Goal: Task Accomplishment & Management: Complete application form

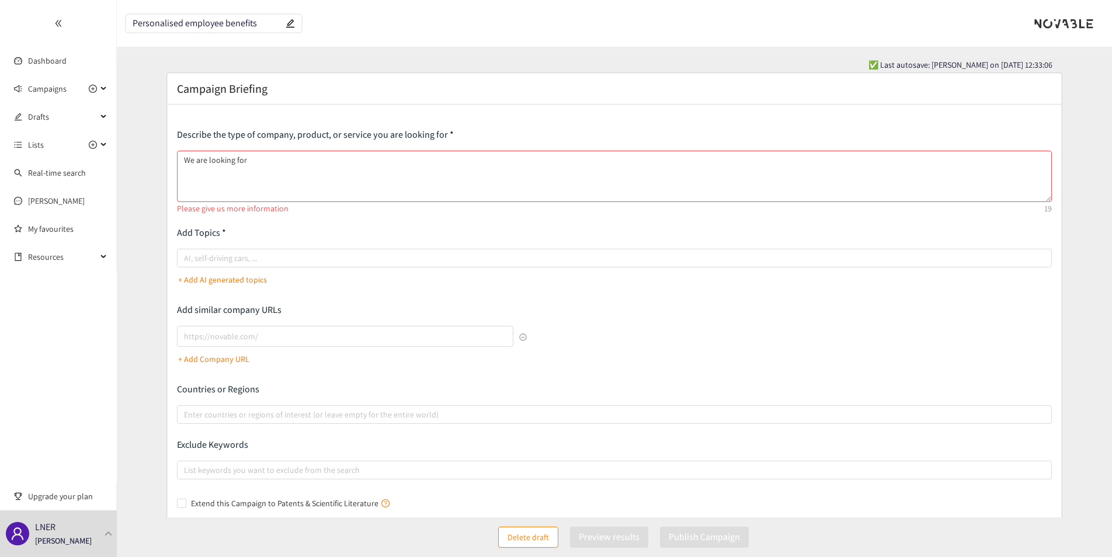
click at [267, 170] on textarea "We are looking for" at bounding box center [614, 176] width 875 height 51
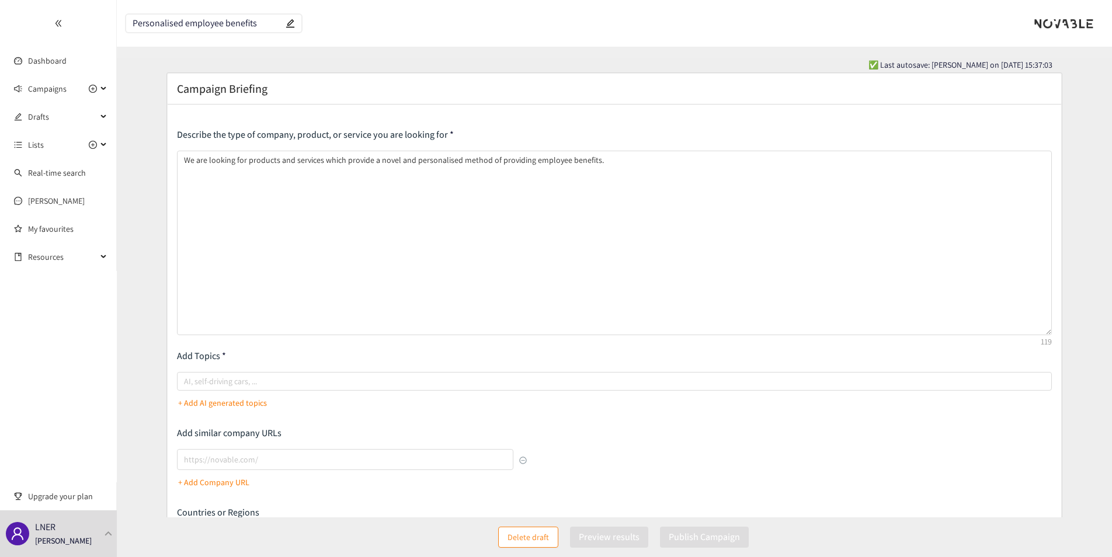
drag, startPoint x: 1046, startPoint y: 200, endPoint x: 778, endPoint y: 357, distance: 310.7
click at [1026, 333] on textarea "We are looking for products and services which provide a novel and personalised…" at bounding box center [614, 243] width 875 height 185
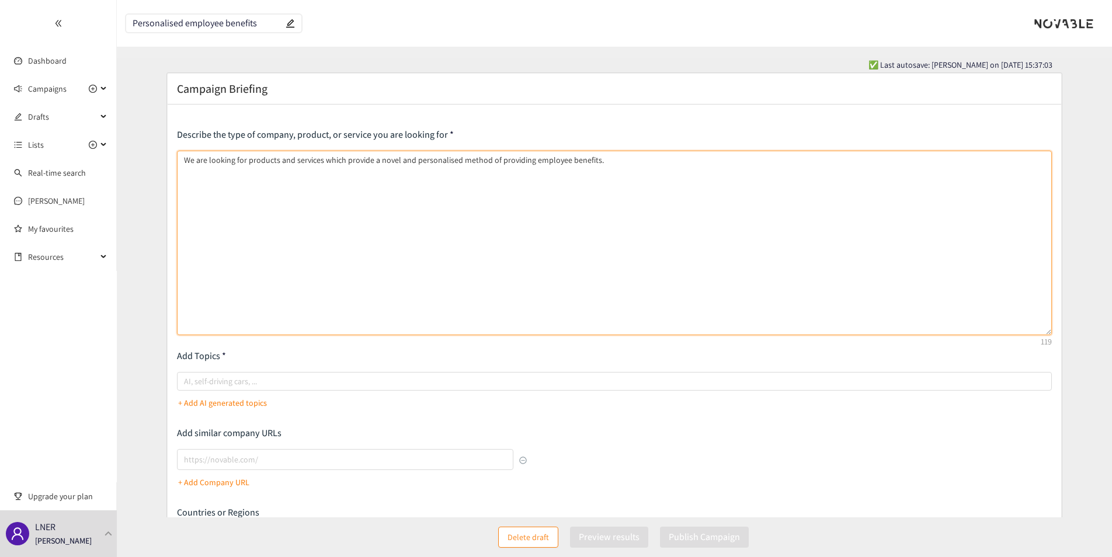
click at [183, 160] on textarea "We are looking for products and services which provide a novel and personalised…" at bounding box center [614, 243] width 875 height 185
paste textarea "Loremips dolorsitamet consec adipisci eli seddoei tem incididu utl etdo mag ali…"
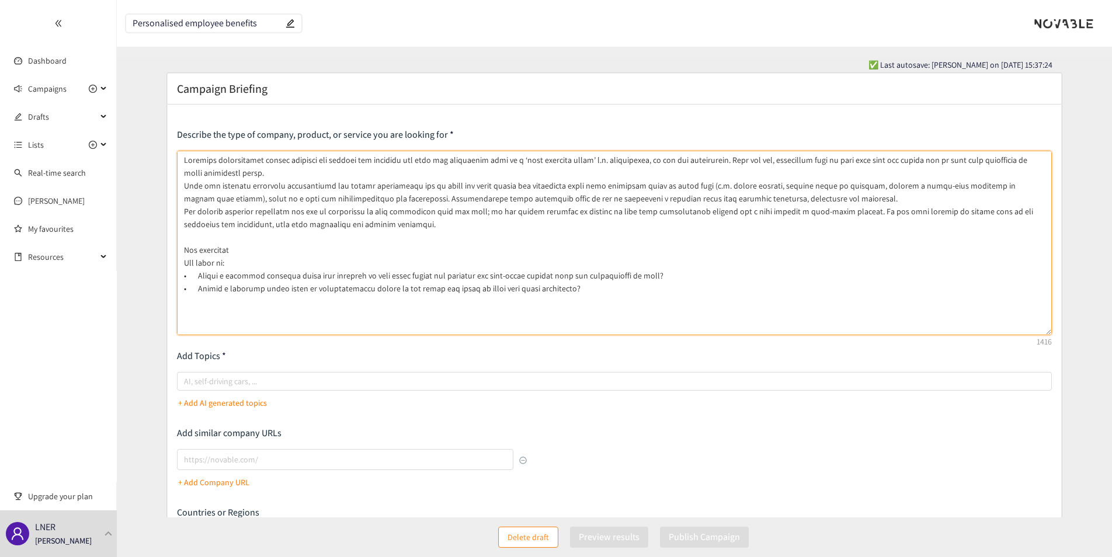
drag, startPoint x: 241, startPoint y: 262, endPoint x: 185, endPoint y: 252, distance: 57.6
click at [185, 252] on textarea at bounding box center [614, 243] width 875 height 185
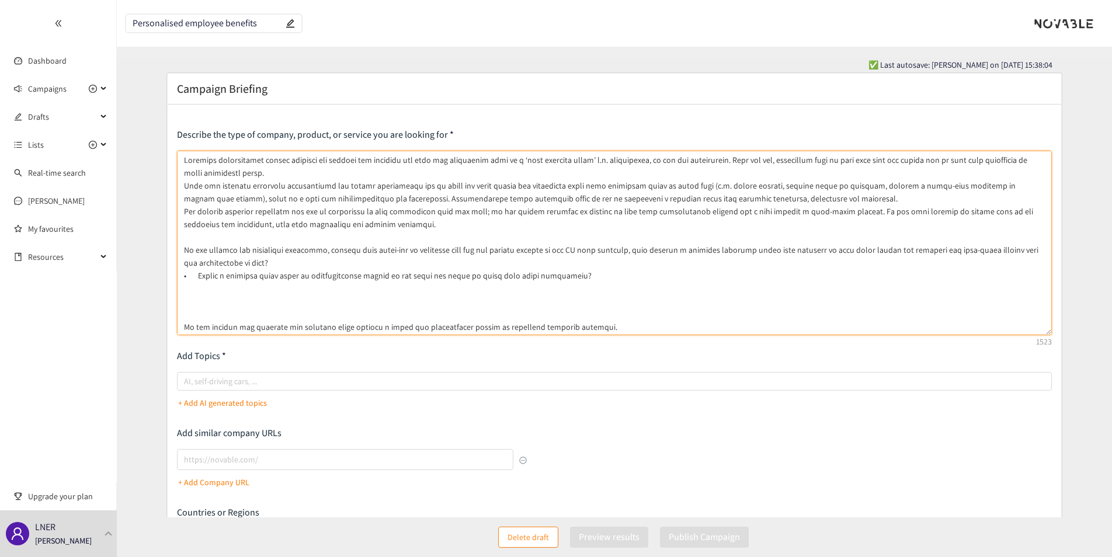
click at [644, 252] on textarea at bounding box center [614, 243] width 875 height 185
click at [609, 253] on textarea at bounding box center [614, 243] width 875 height 185
click at [647, 251] on textarea at bounding box center [614, 243] width 875 height 185
drag, startPoint x: 742, startPoint y: 251, endPoint x: 772, endPoint y: 252, distance: 30.4
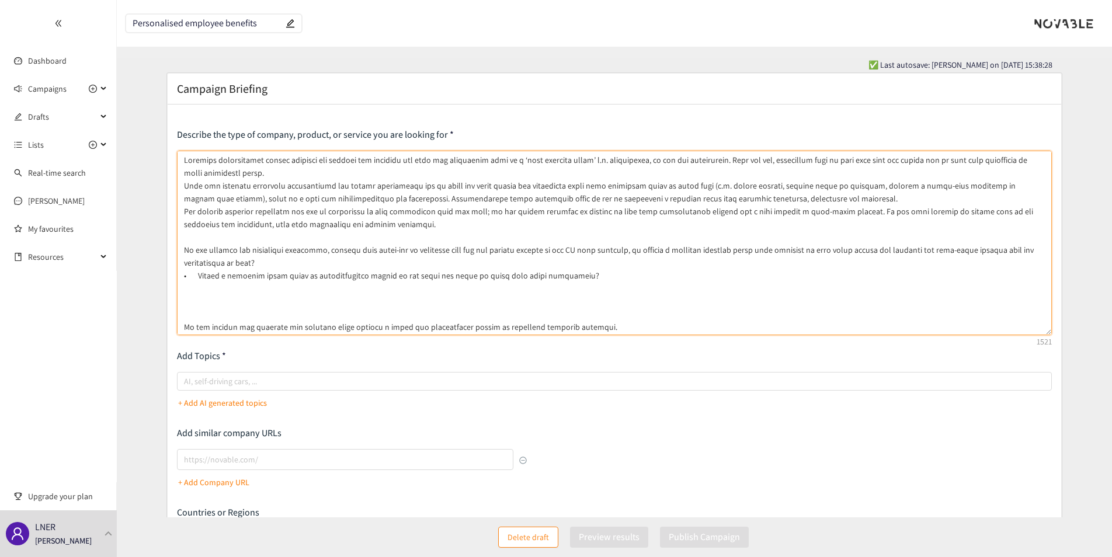
click at [772, 252] on textarea at bounding box center [614, 243] width 875 height 185
click at [198, 263] on textarea at bounding box center [614, 243] width 875 height 185
drag, startPoint x: 318, startPoint y: 250, endPoint x: 610, endPoint y: 248, distance: 291.4
click at [610, 248] on textarea at bounding box center [614, 243] width 875 height 185
click at [337, 263] on textarea at bounding box center [614, 243] width 875 height 185
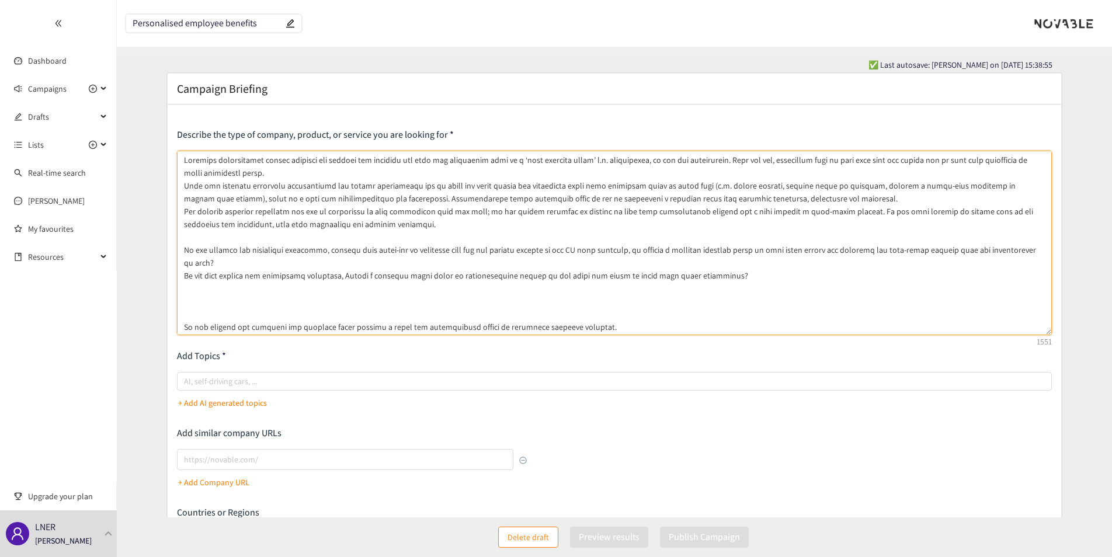
click at [335, 263] on textarea at bounding box center [614, 243] width 875 height 185
paste textarea "ideally from start-ups or companies that are not already working in the UK rail…"
drag, startPoint x: 182, startPoint y: 263, endPoint x: 665, endPoint y: 269, distance: 483.0
click at [665, 269] on textarea at bounding box center [614, 243] width 875 height 185
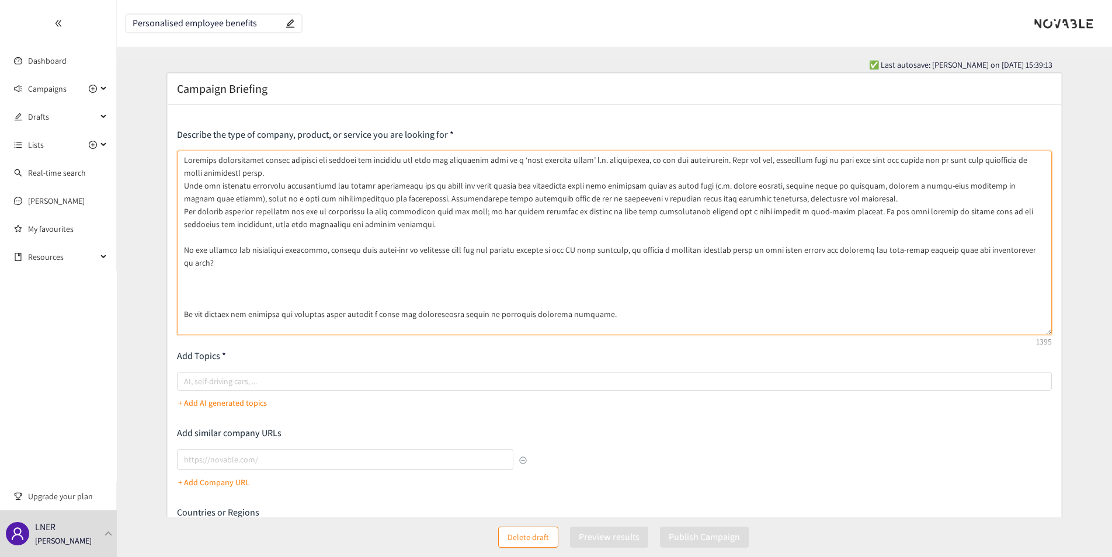
click at [275, 259] on textarea at bounding box center [614, 243] width 875 height 185
paste textarea "• Understand and respond to different expectations across generations • Align o…"
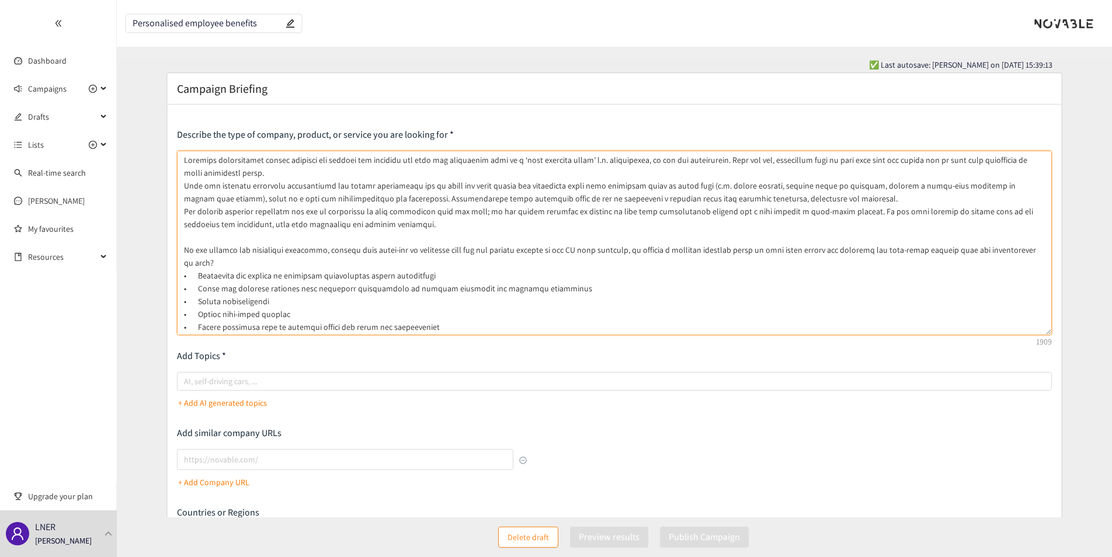
scroll to position [23, 0]
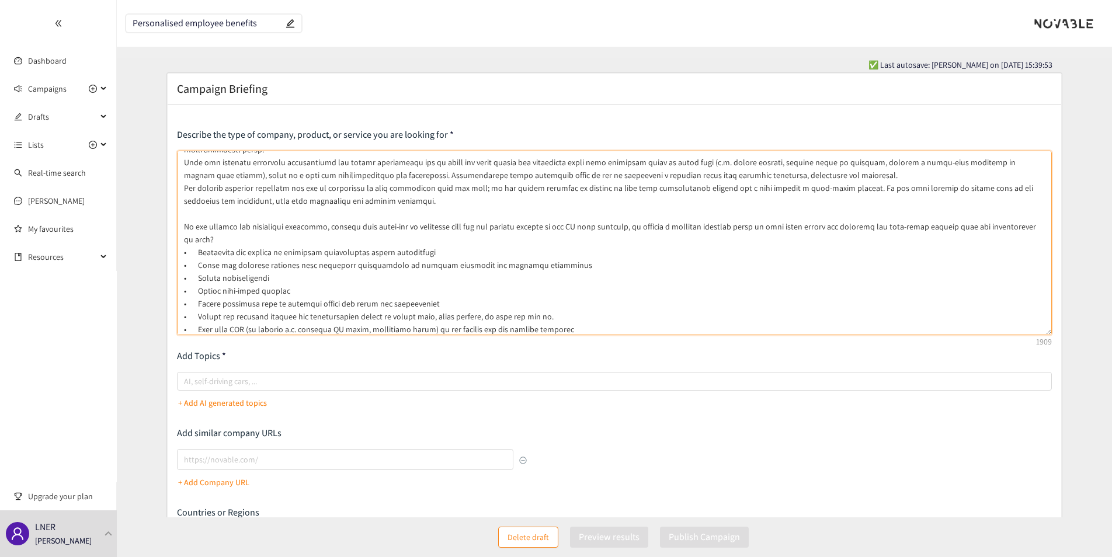
click at [196, 237] on textarea at bounding box center [614, 243] width 875 height 185
click at [190, 241] on textarea at bounding box center [614, 243] width 875 height 185
click at [227, 242] on textarea at bounding box center [614, 243] width 875 height 185
drag, startPoint x: 195, startPoint y: 256, endPoint x: 345, endPoint y: 262, distance: 149.6
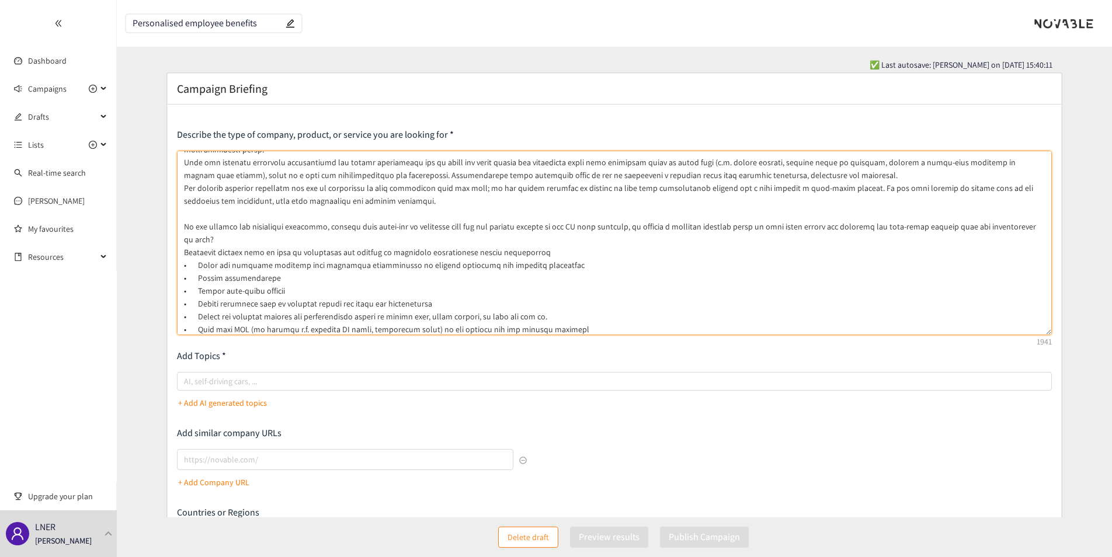
click at [345, 262] on textarea at bounding box center [614, 243] width 875 height 185
click at [334, 267] on textarea at bounding box center [614, 243] width 875 height 185
drag, startPoint x: 286, startPoint y: 241, endPoint x: 303, endPoint y: 240, distance: 17.0
click at [287, 241] on textarea at bounding box center [614, 243] width 875 height 185
drag, startPoint x: 289, startPoint y: 280, endPoint x: 198, endPoint y: 284, distance: 91.2
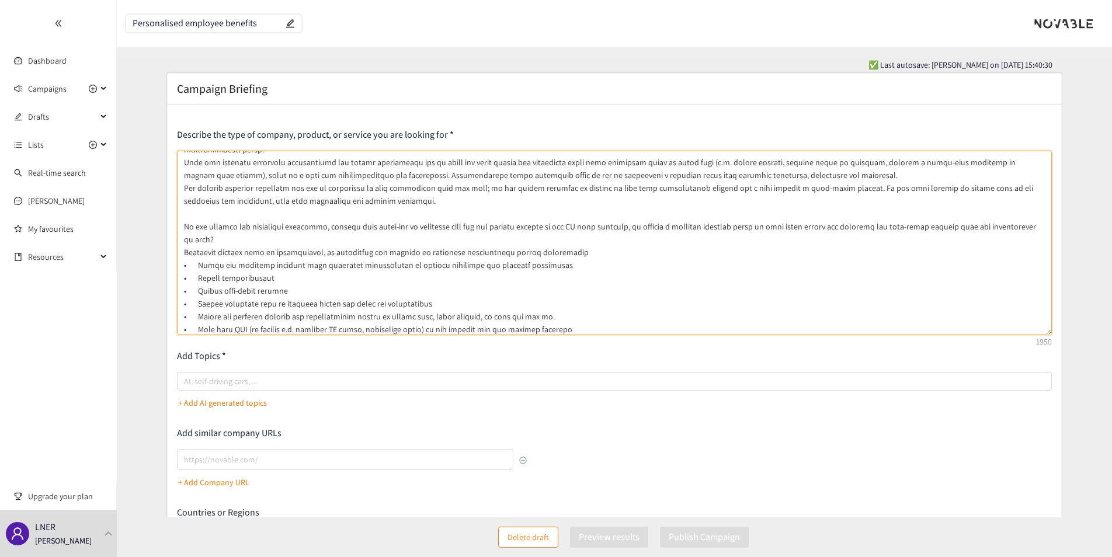
click at [198, 284] on textarea at bounding box center [614, 243] width 875 height 185
click at [321, 242] on textarea at bounding box center [614, 243] width 875 height 185
click at [404, 239] on textarea at bounding box center [614, 243] width 875 height 185
drag, startPoint x: 197, startPoint y: 254, endPoint x: 278, endPoint y: 269, distance: 82.0
click at [278, 269] on textarea at bounding box center [614, 243] width 875 height 185
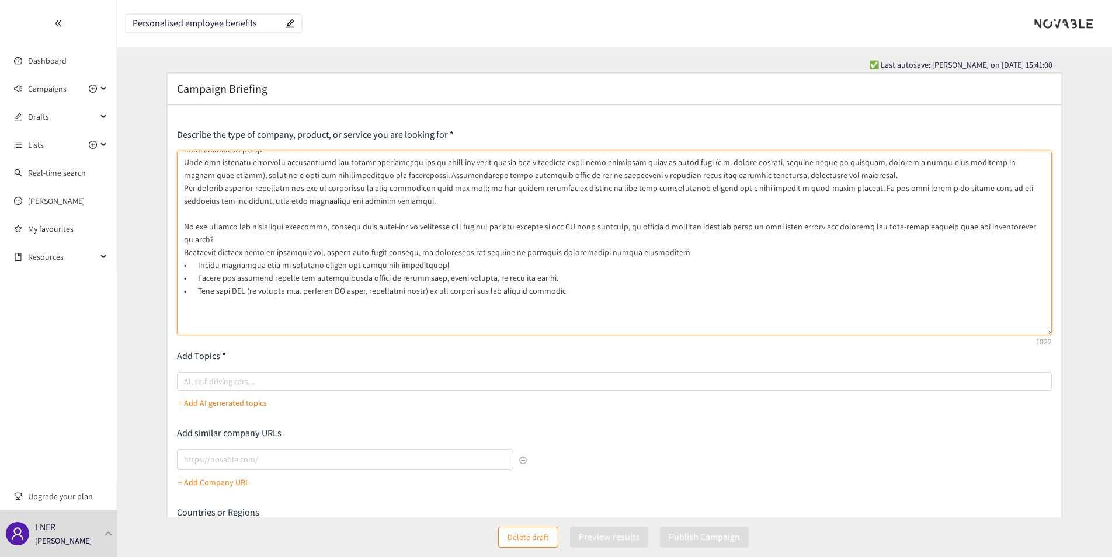
click at [661, 236] on textarea at bounding box center [614, 243] width 875 height 185
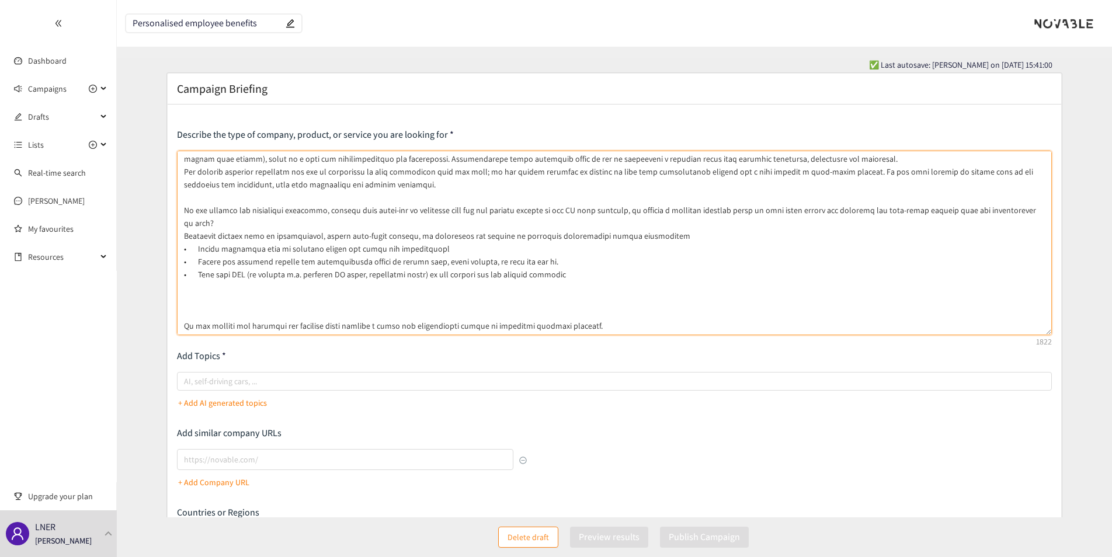
drag, startPoint x: 194, startPoint y: 252, endPoint x: 598, endPoint y: 332, distance: 411.4
click at [598, 332] on textarea at bounding box center [614, 243] width 875 height 185
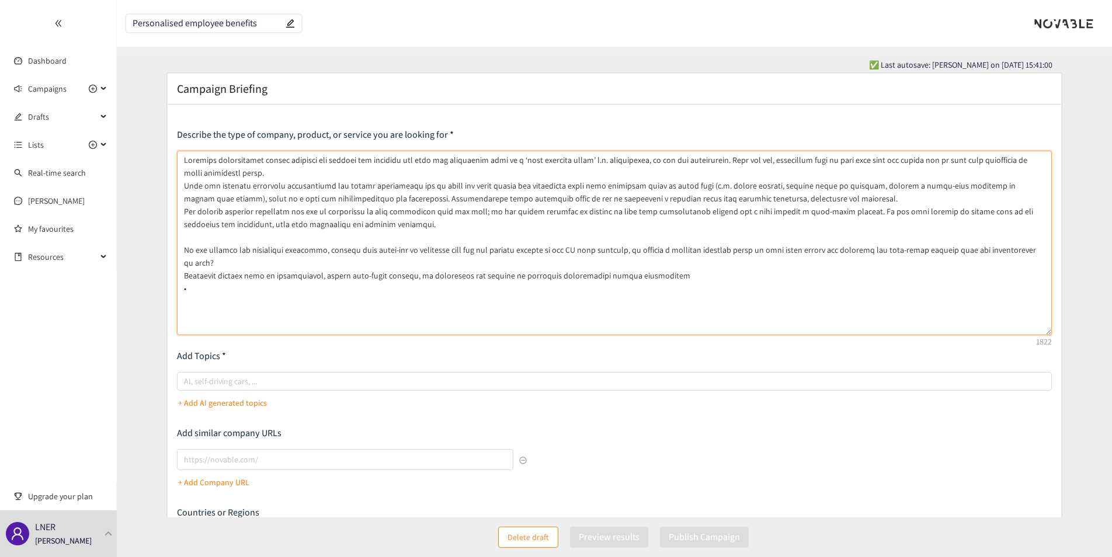
scroll to position [0, 0]
type textarea "Loremips dolorsitamet consec adipisci eli seddoei tem incididu utl etdo mag ali…"
